Goal: Check status: Check status

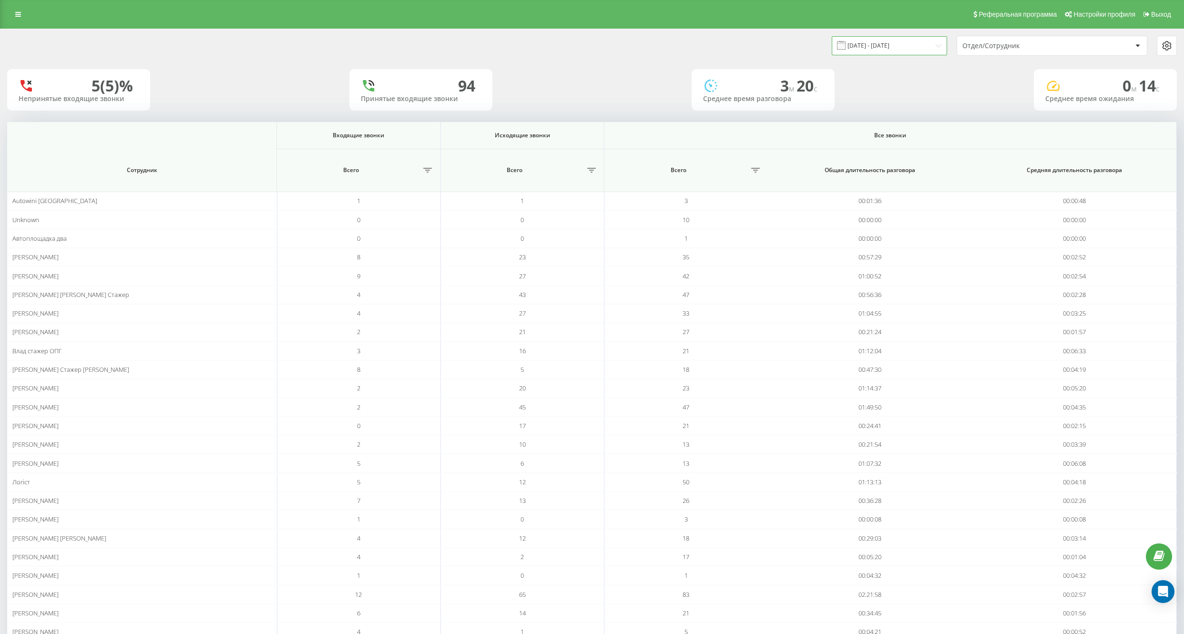
click at [921, 42] on input "[DATE] - [DATE]" at bounding box center [889, 45] width 115 height 19
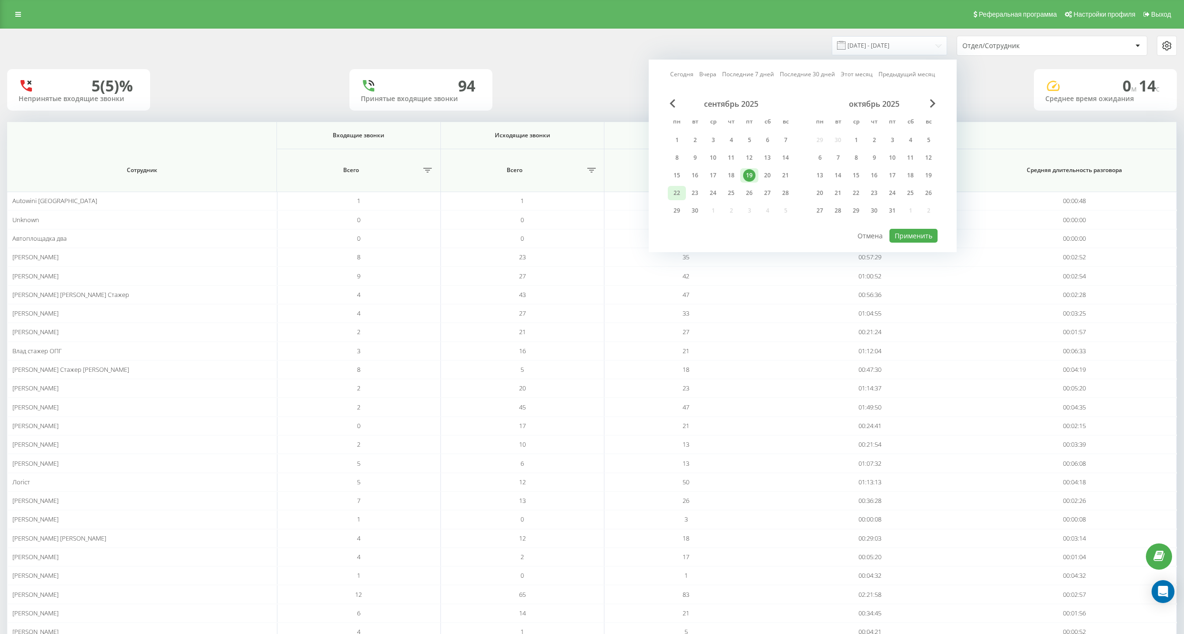
click at [675, 188] on div "22" at bounding box center [677, 193] width 12 height 12
click at [675, 136] on div "1" at bounding box center [677, 140] width 12 height 12
click at [907, 233] on button "Применить" at bounding box center [913, 236] width 48 height 14
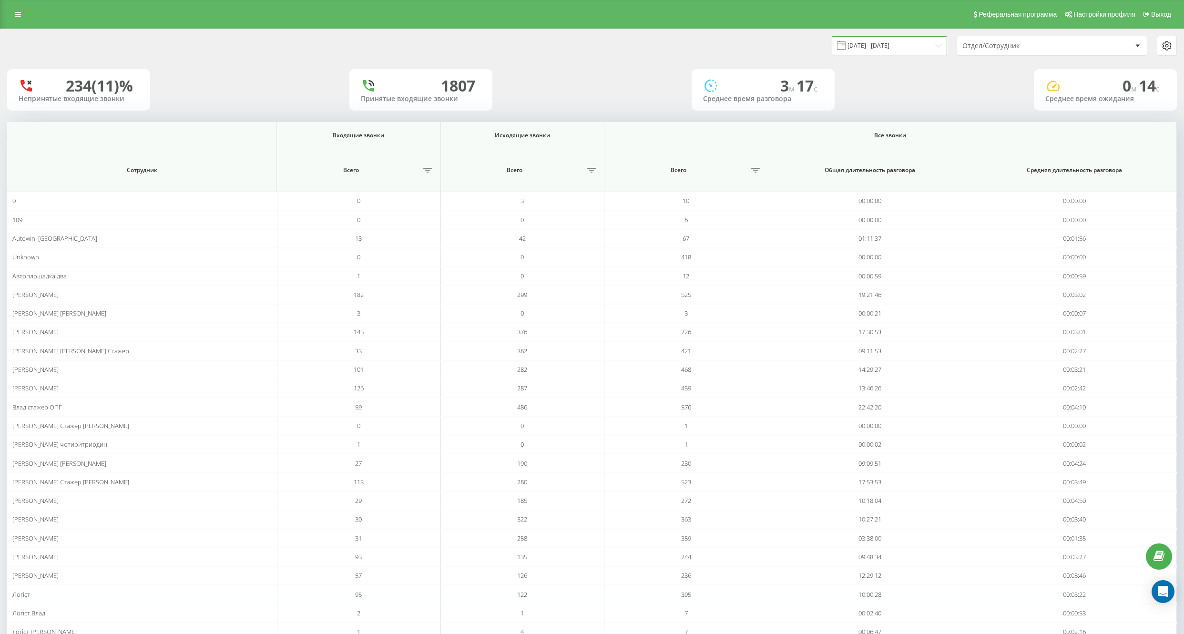
click at [908, 44] on input "[DATE] - [DATE]" at bounding box center [889, 45] width 115 height 19
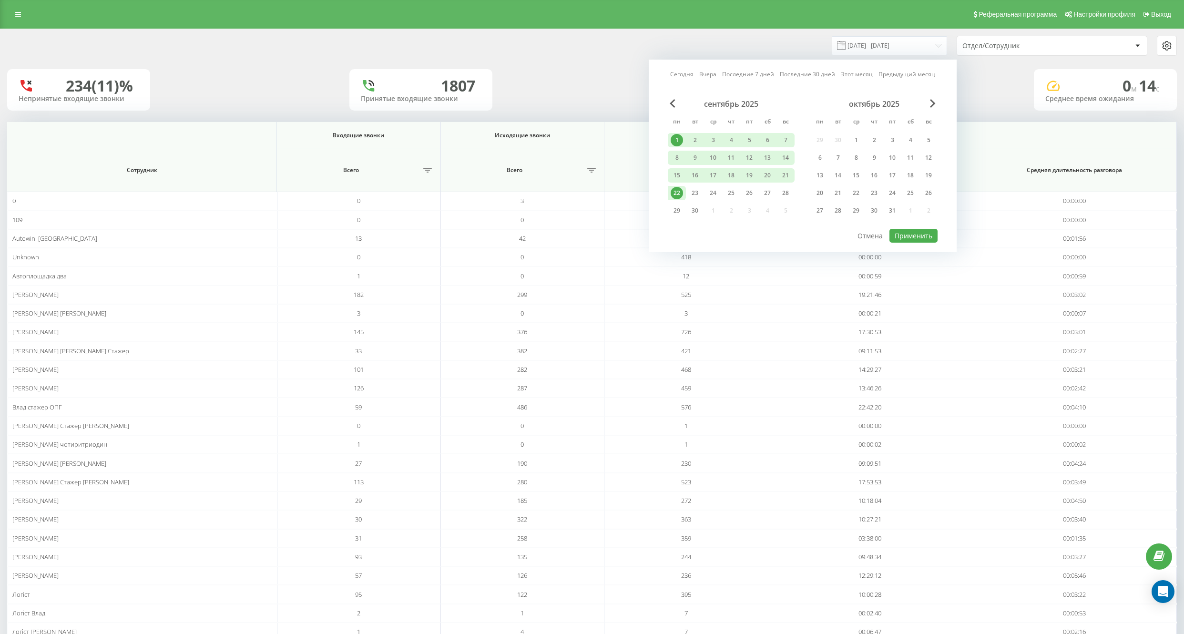
click at [675, 188] on div "22" at bounding box center [677, 193] width 12 height 12
click at [908, 235] on button "Применить" at bounding box center [913, 236] width 48 height 14
type input "[DATE] - [DATE]"
